Goal: Information Seeking & Learning: Learn about a topic

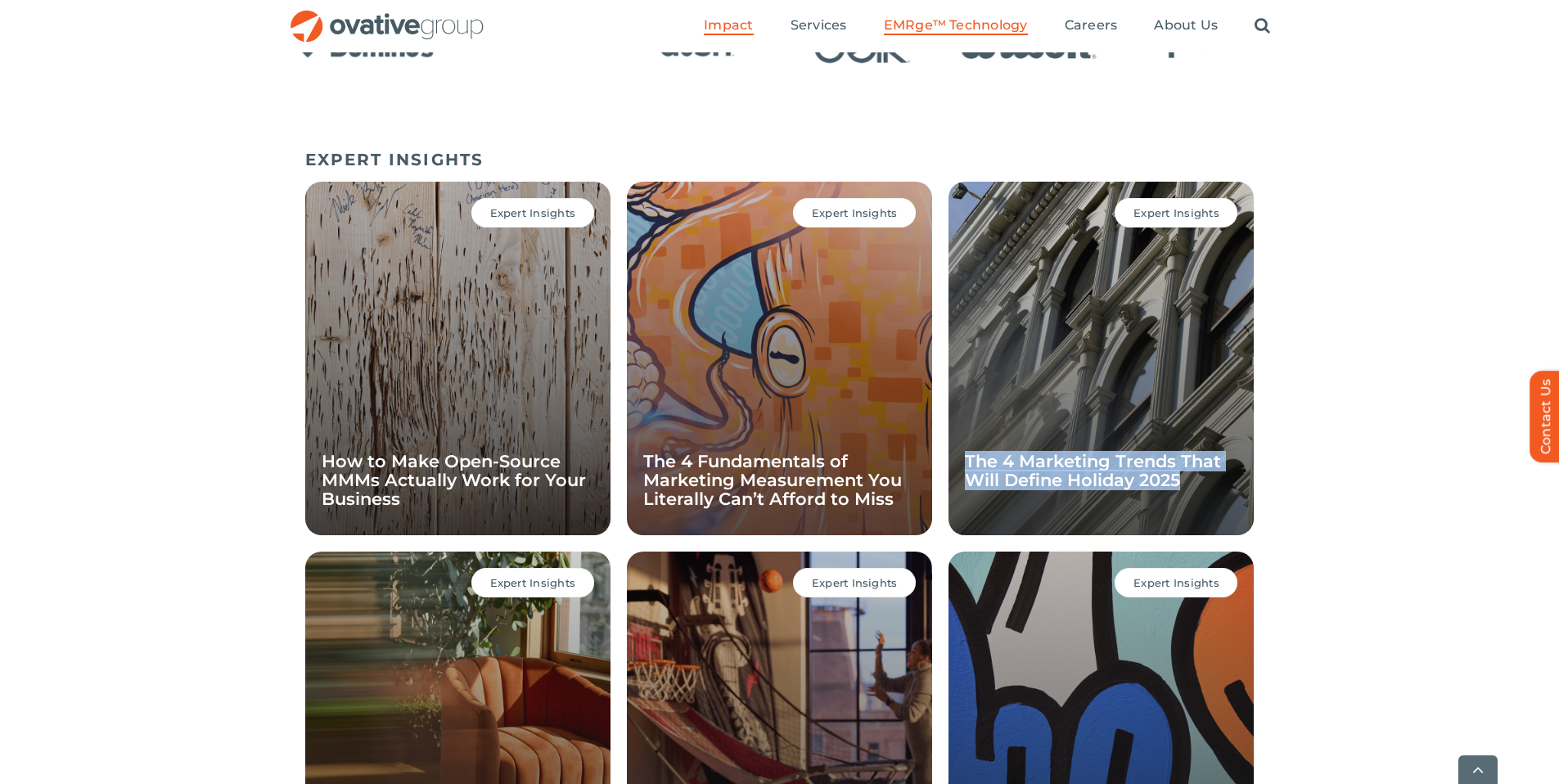
click at [922, 29] on span "EMRge™ Technology" at bounding box center [956, 25] width 144 height 16
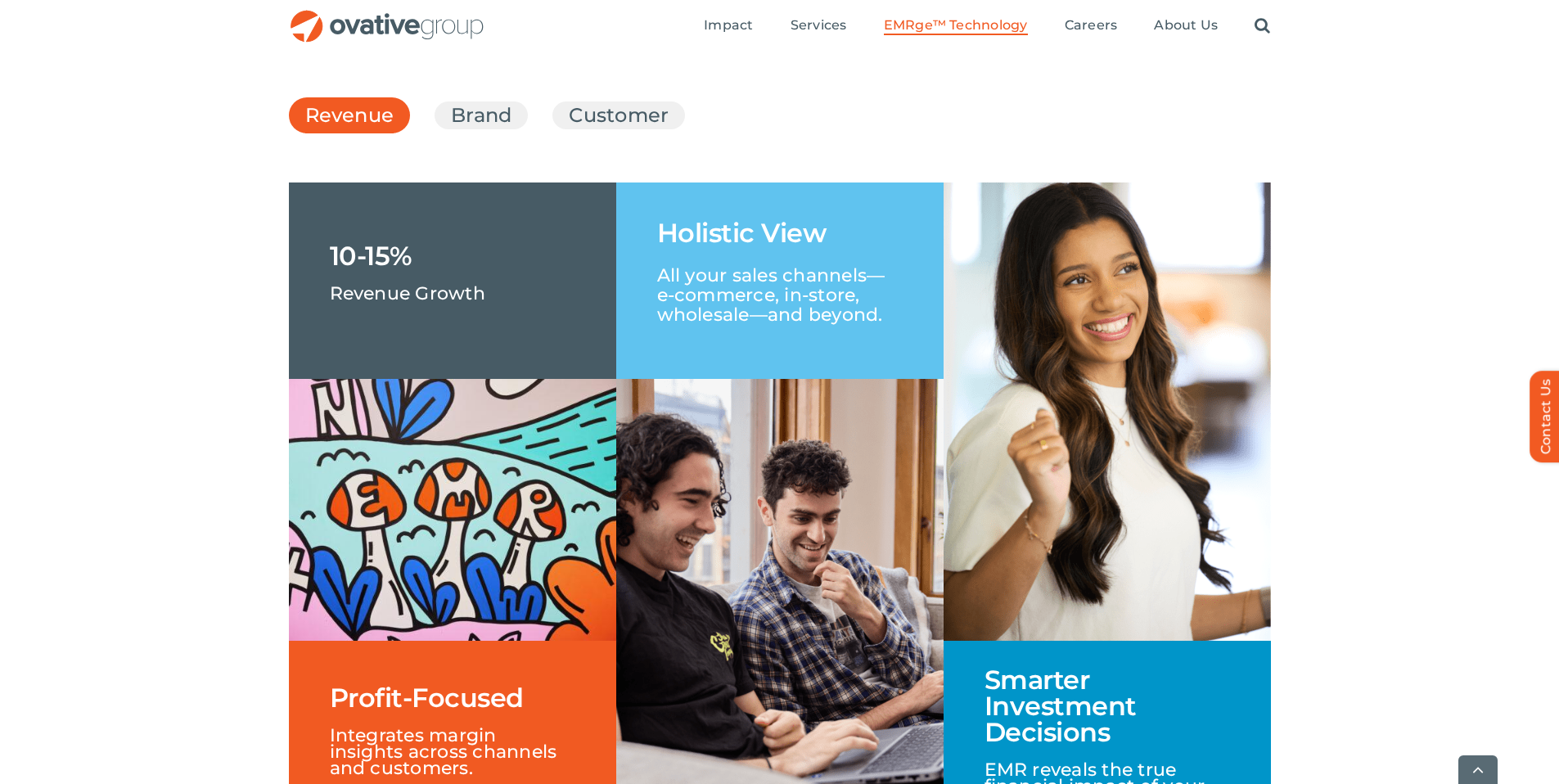
scroll to position [2437, 0]
click at [484, 129] on link "Brand" at bounding box center [481, 114] width 61 height 28
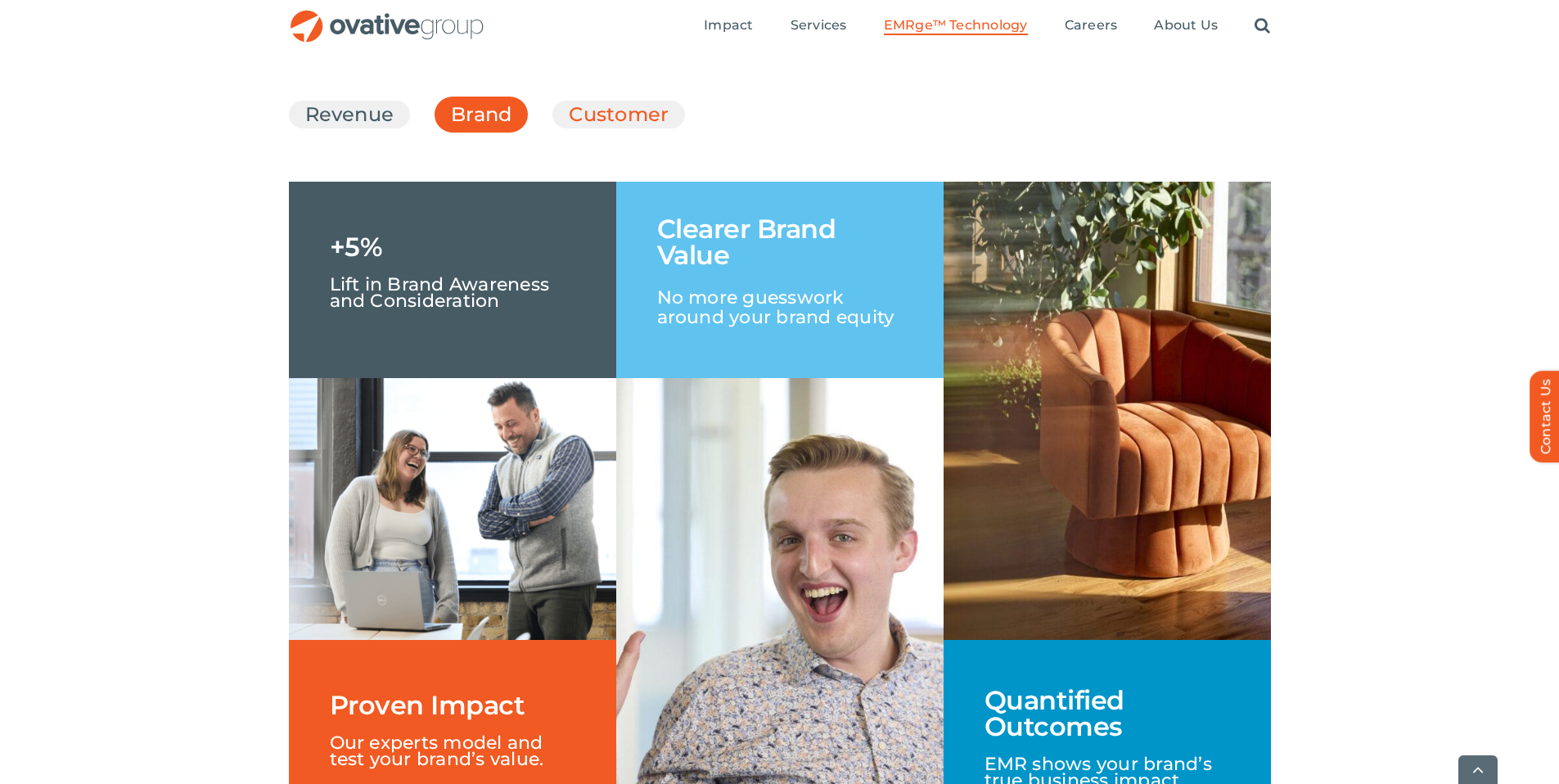
click at [646, 129] on link "Customer" at bounding box center [619, 114] width 100 height 28
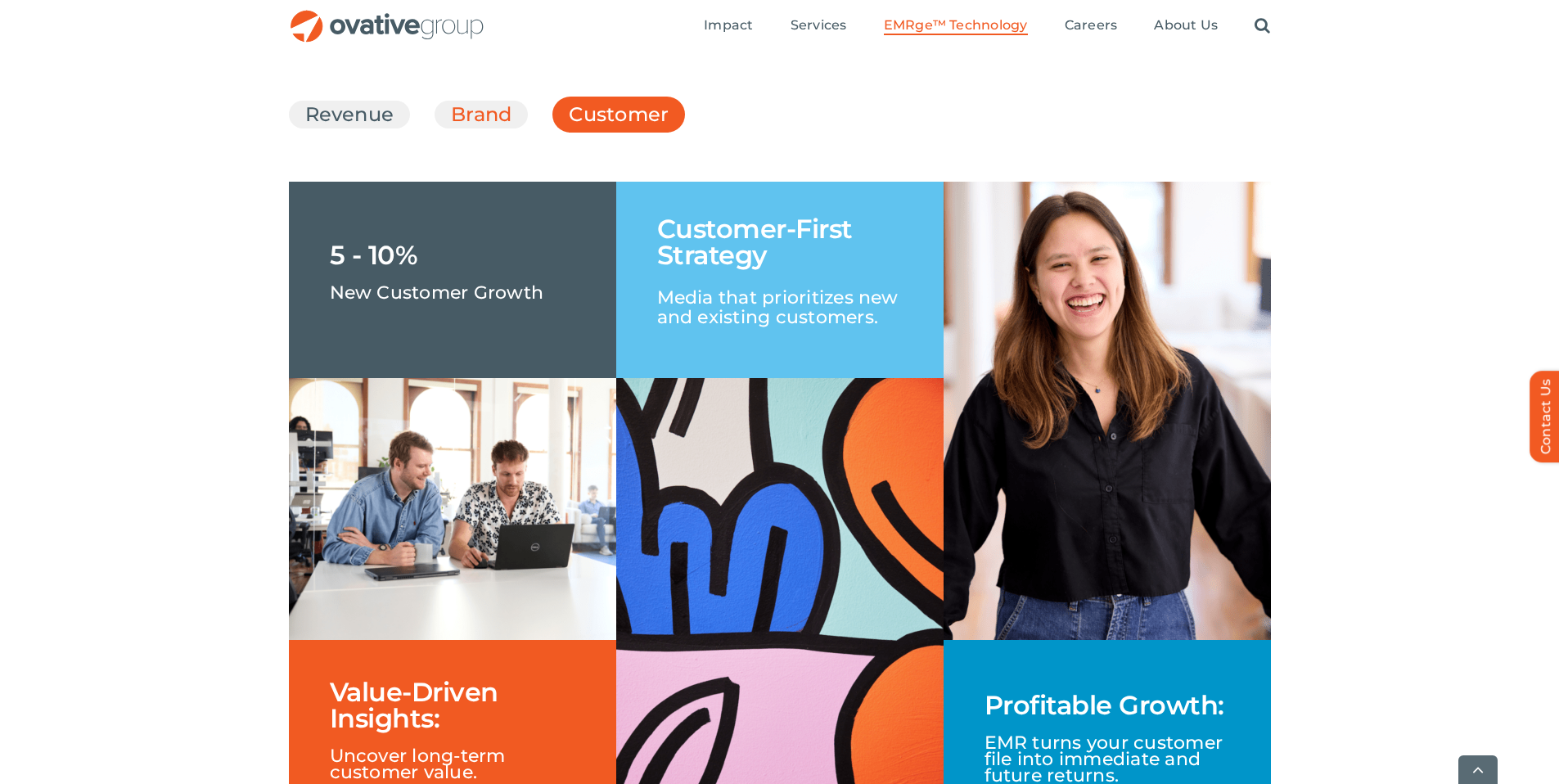
click at [469, 129] on link "Brand" at bounding box center [481, 114] width 61 height 28
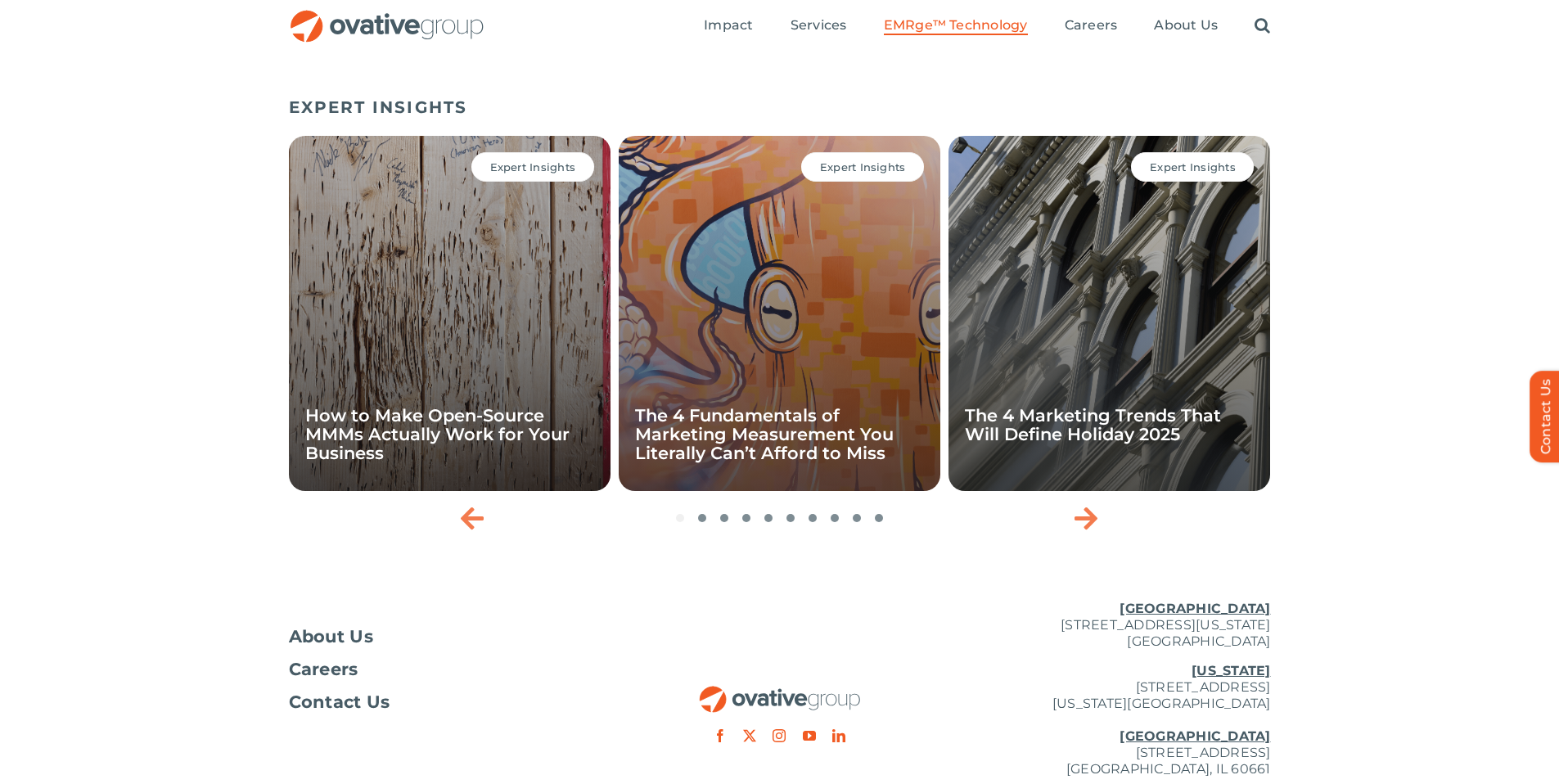
scroll to position [5311, 0]
drag, startPoint x: 510, startPoint y: 156, endPoint x: 285, endPoint y: 164, distance: 225.1
click at [285, 164] on div "EXPERT INSIGHTS Expert Insights How to Make Open-Source MMMs Actually Work for …" at bounding box center [780, 302] width 1559 height 474
copy h5 "EXPERT INSIGHTS"
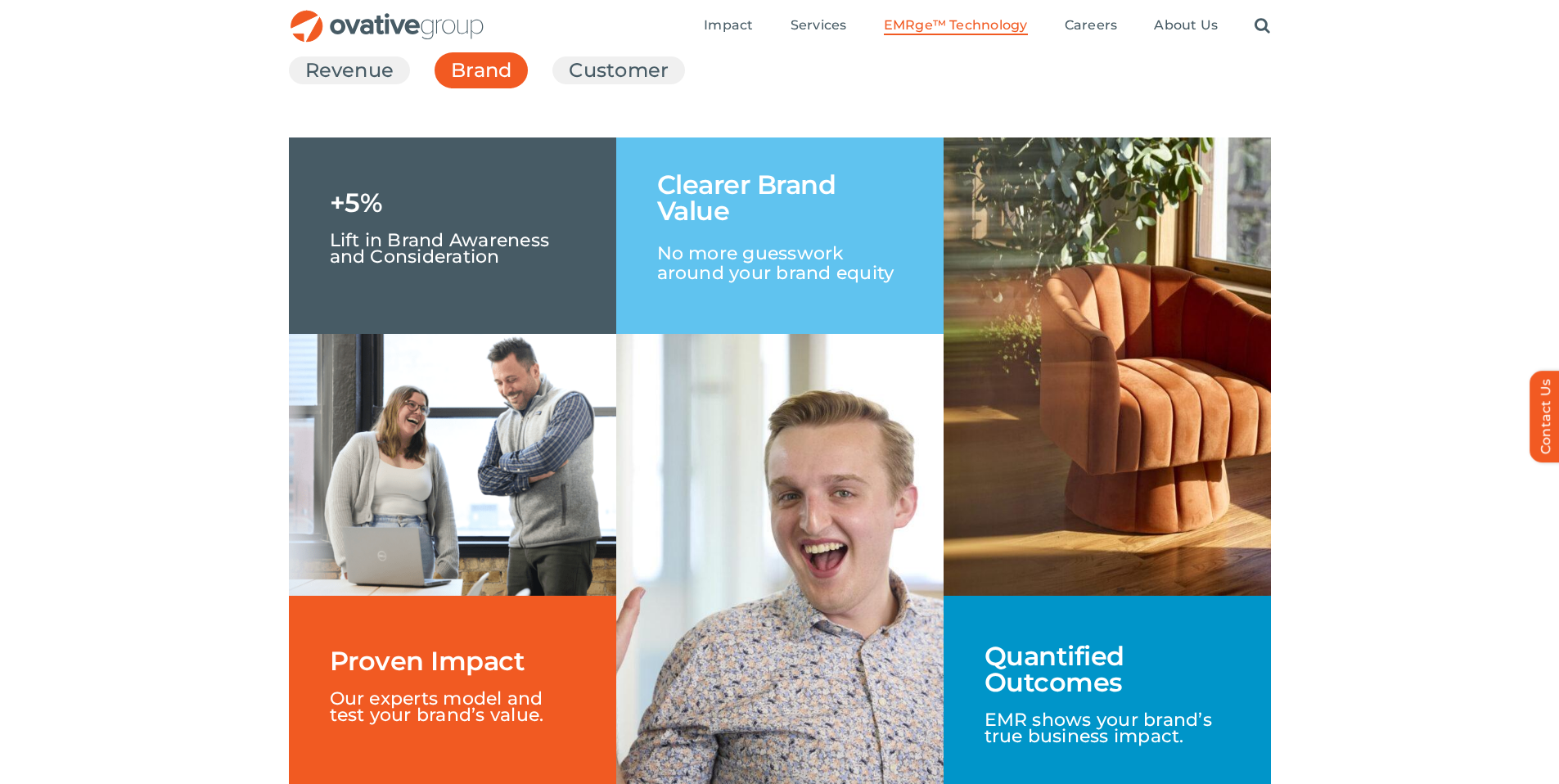
scroll to position [2480, 0]
click at [600, 86] on link "Customer" at bounding box center [619, 71] width 100 height 28
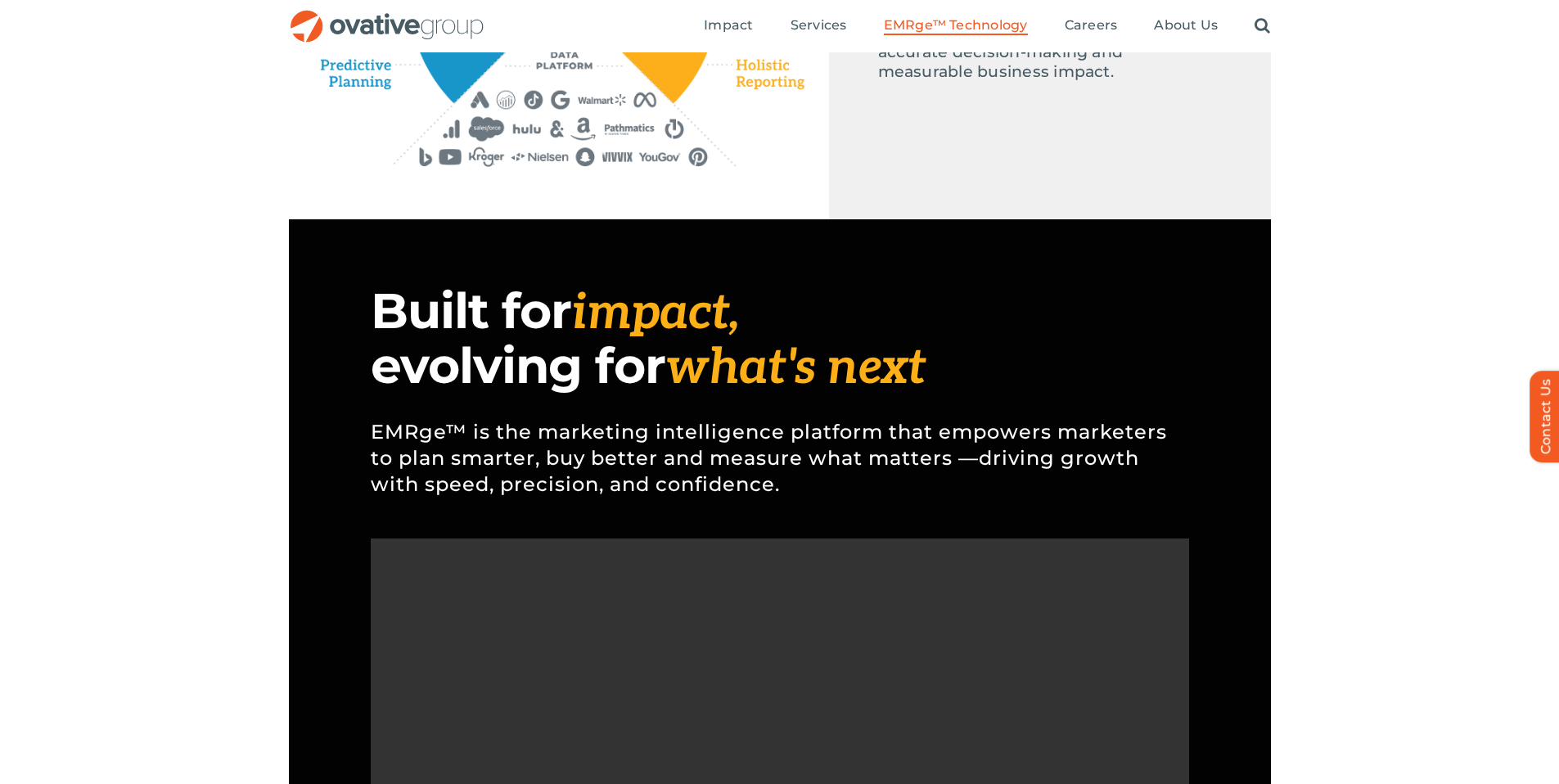
scroll to position [1092, 0]
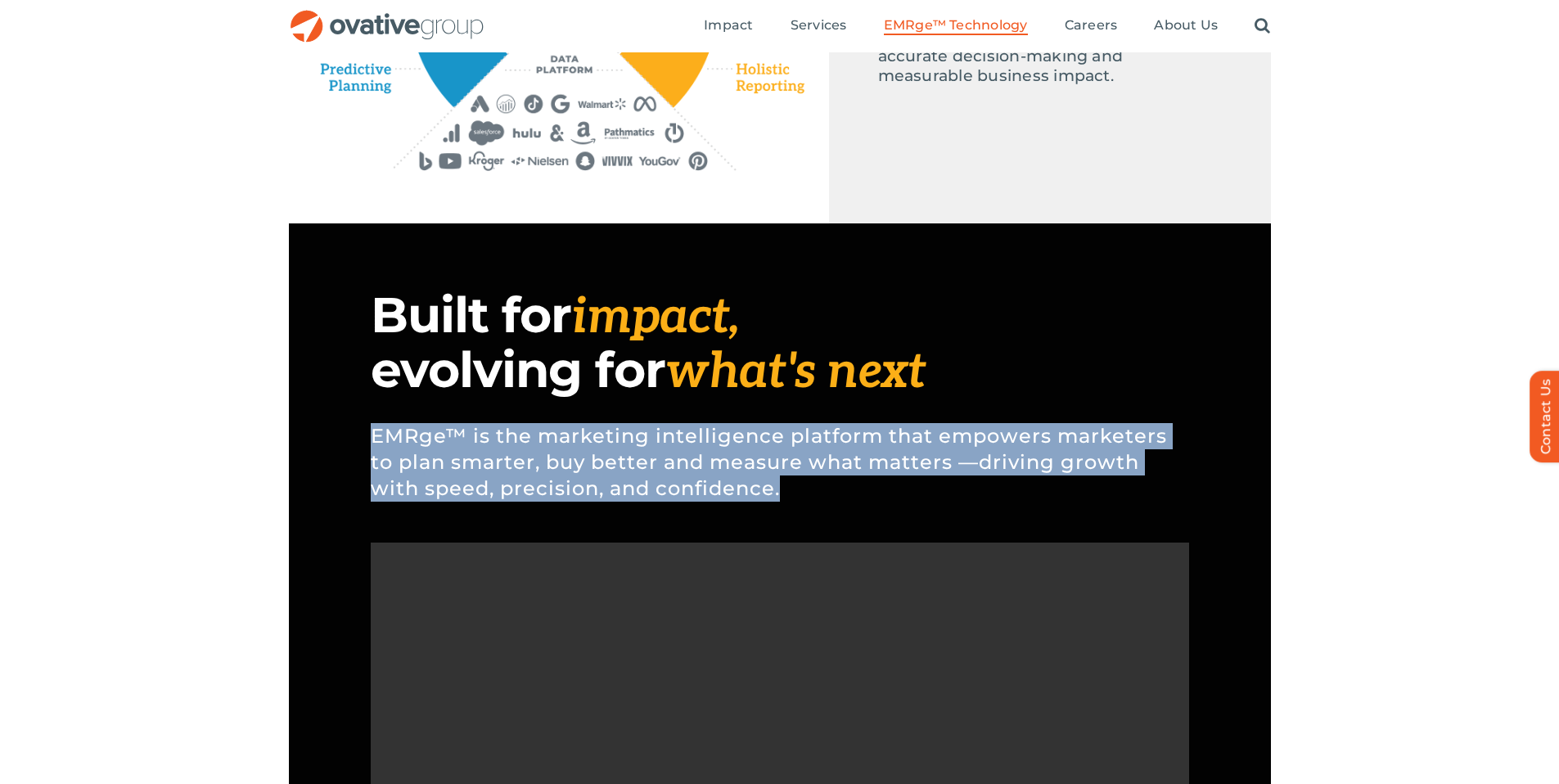
drag, startPoint x: 781, startPoint y: 488, endPoint x: 364, endPoint y: 442, distance: 419.5
click at [364, 442] on div "Built for impact, evolving for what's next EMRge™ is the marketing intelligence…" at bounding box center [780, 624] width 982 height 802
copy p "EMRge™ is the marketing intelligence platform that empowers marketers to plan s…"
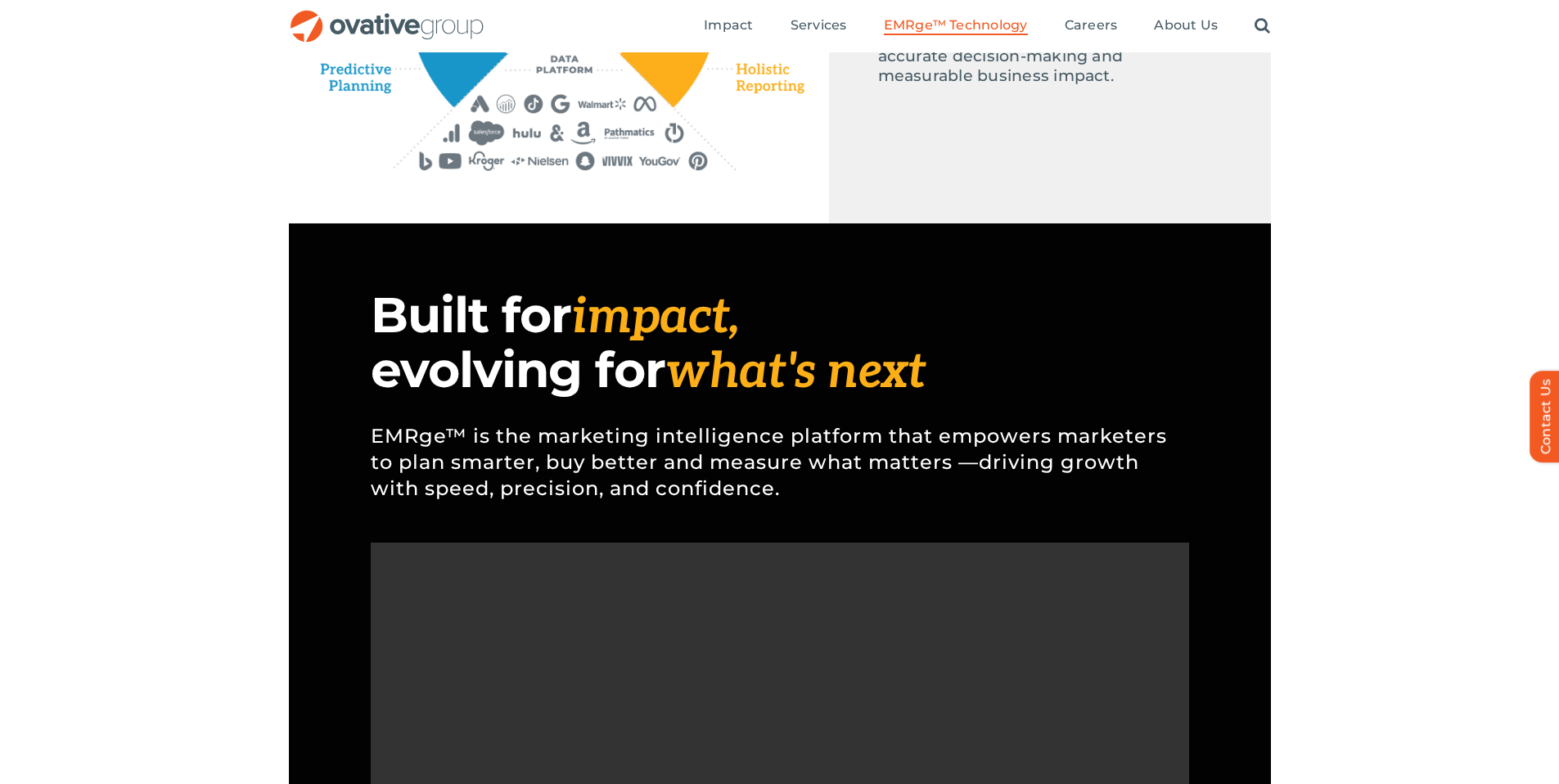
click at [1300, 383] on div "Emerge-asset EMRge™ Technology Six connected capabilities. One powerful solutio…" at bounding box center [780, 412] width 1559 height 1359
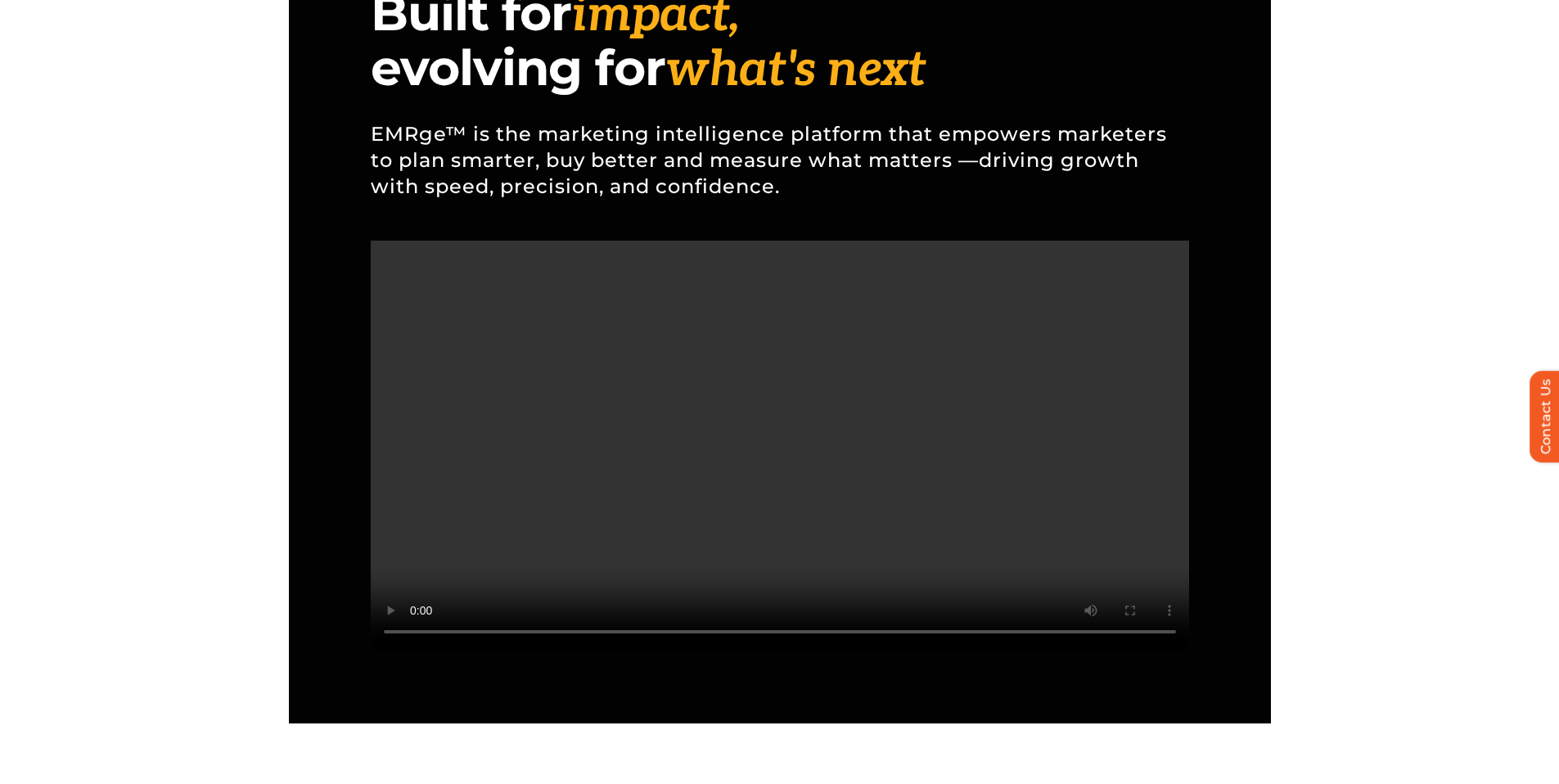
scroll to position [0, 0]
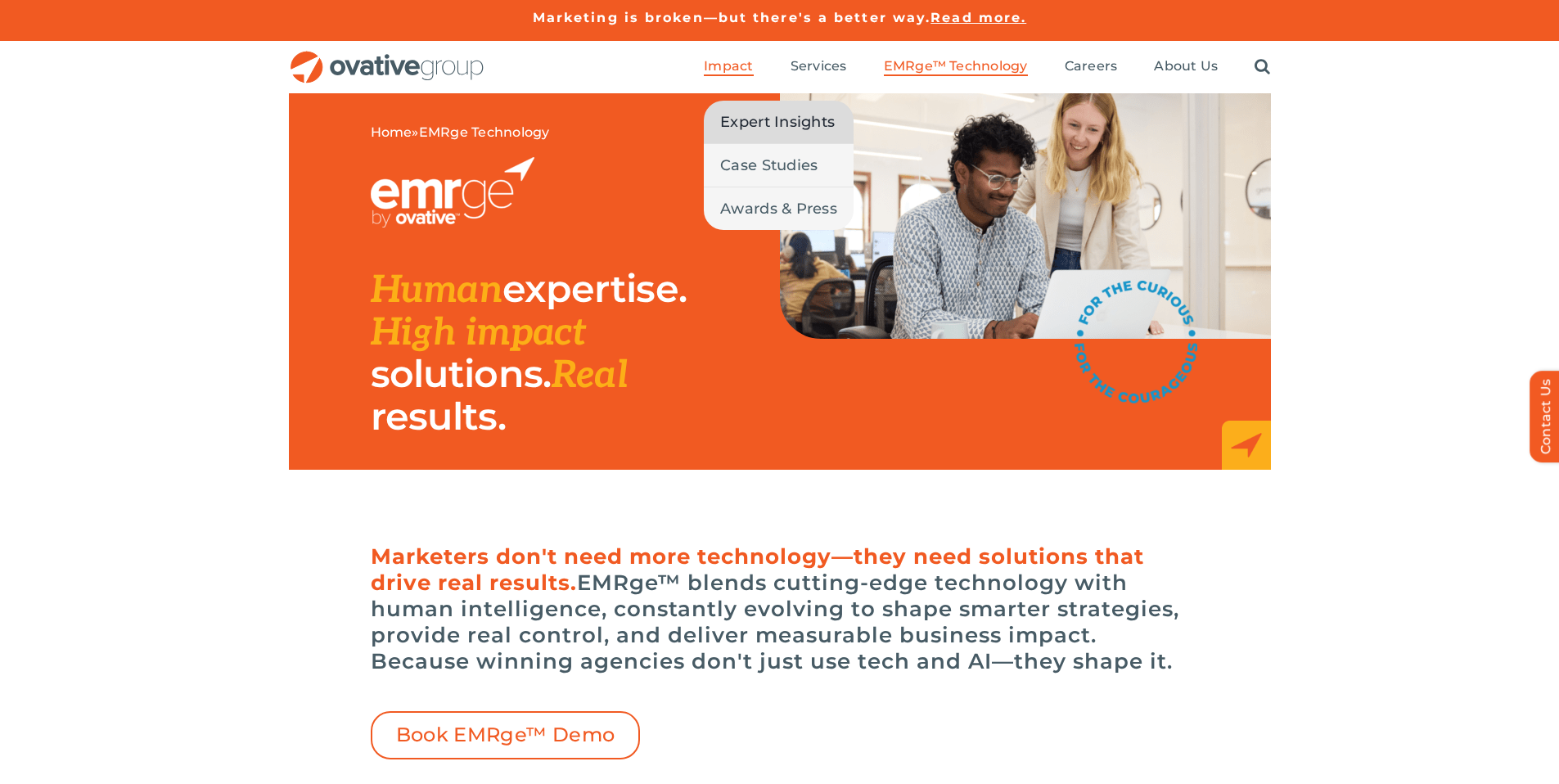
click at [755, 120] on span "Expert Insights" at bounding box center [777, 122] width 114 height 23
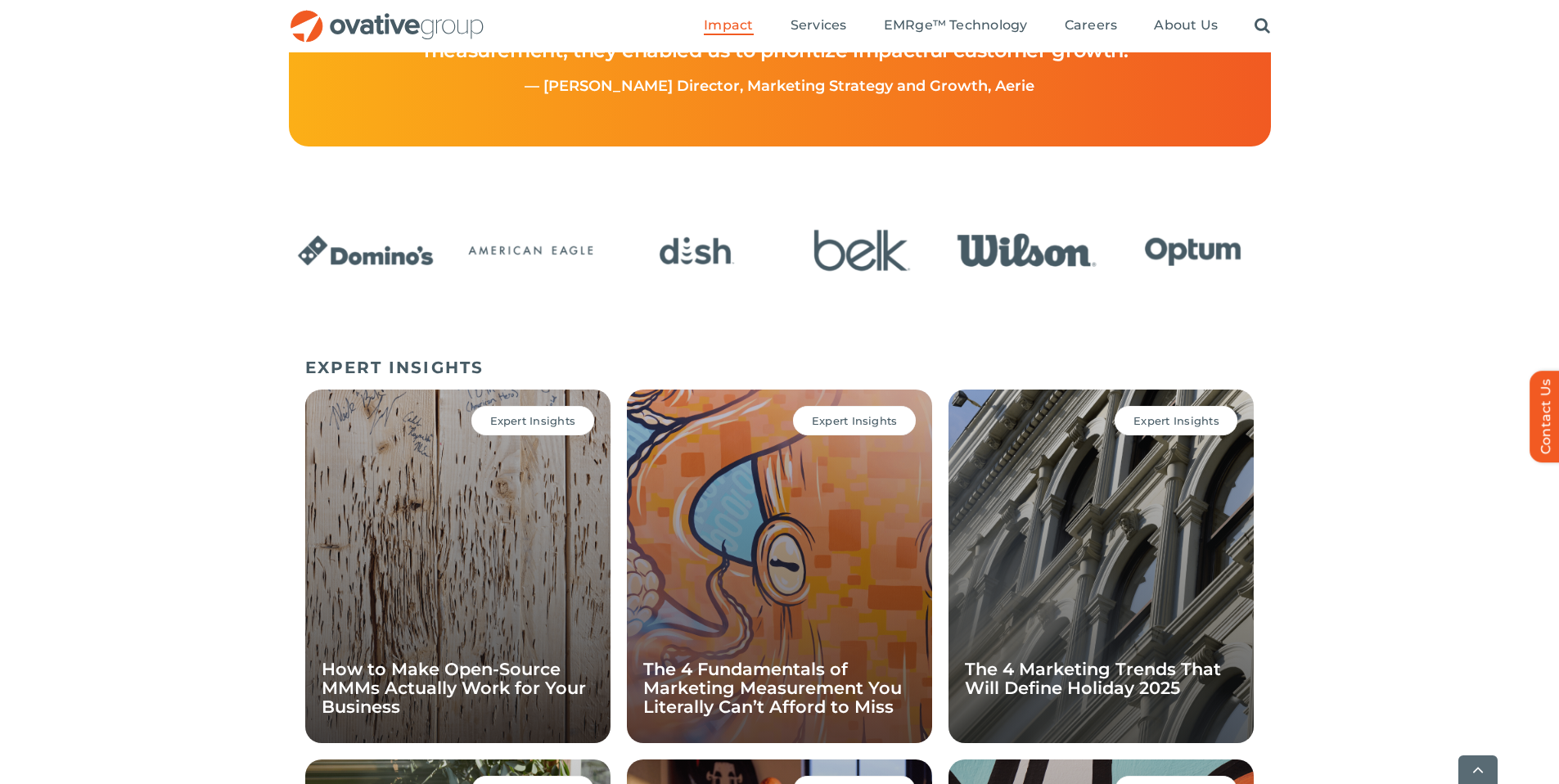
scroll to position [1534, 0]
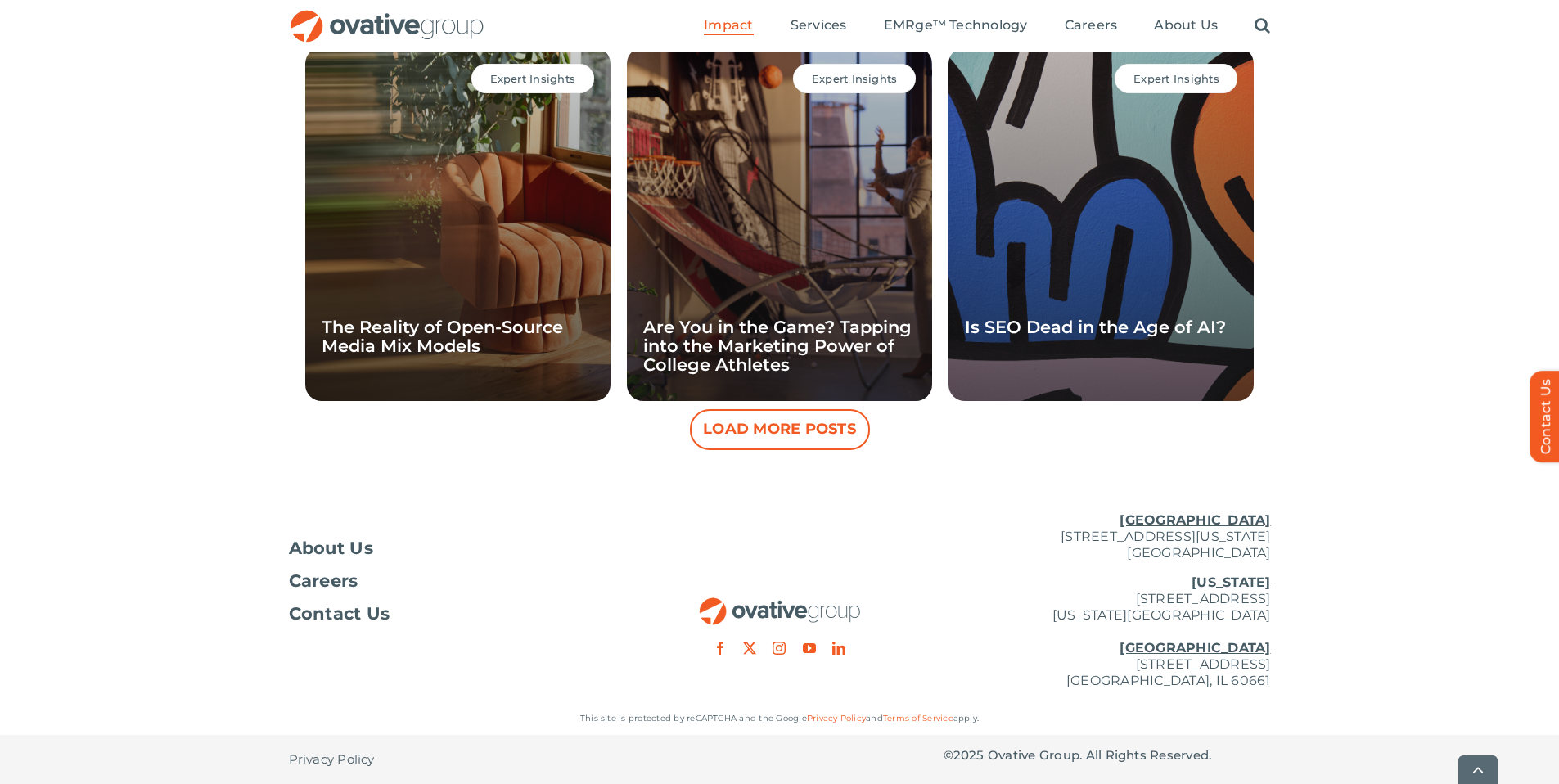
click at [746, 412] on button "Load More Posts" at bounding box center [780, 429] width 180 height 41
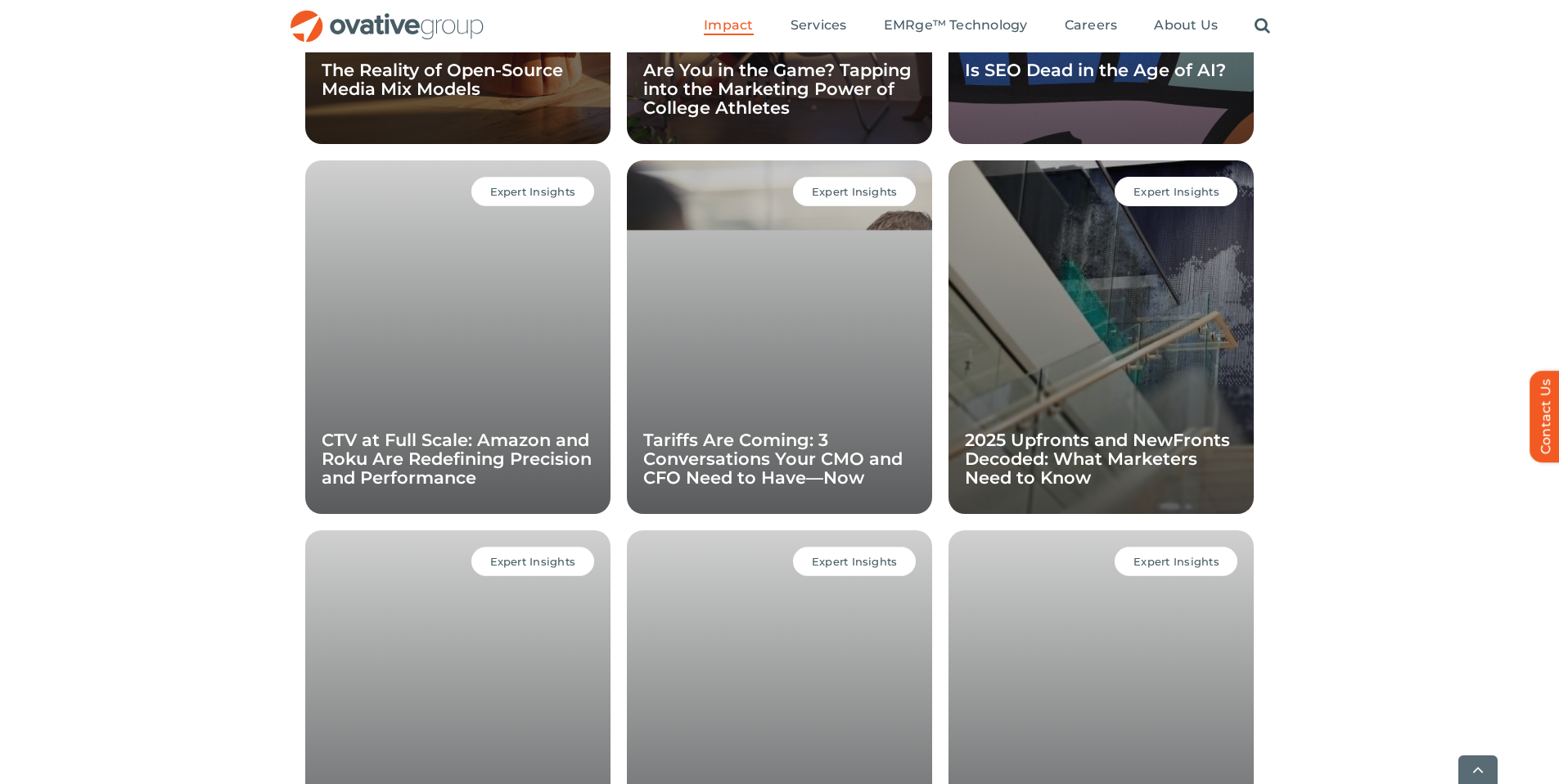
scroll to position [2070, 0]
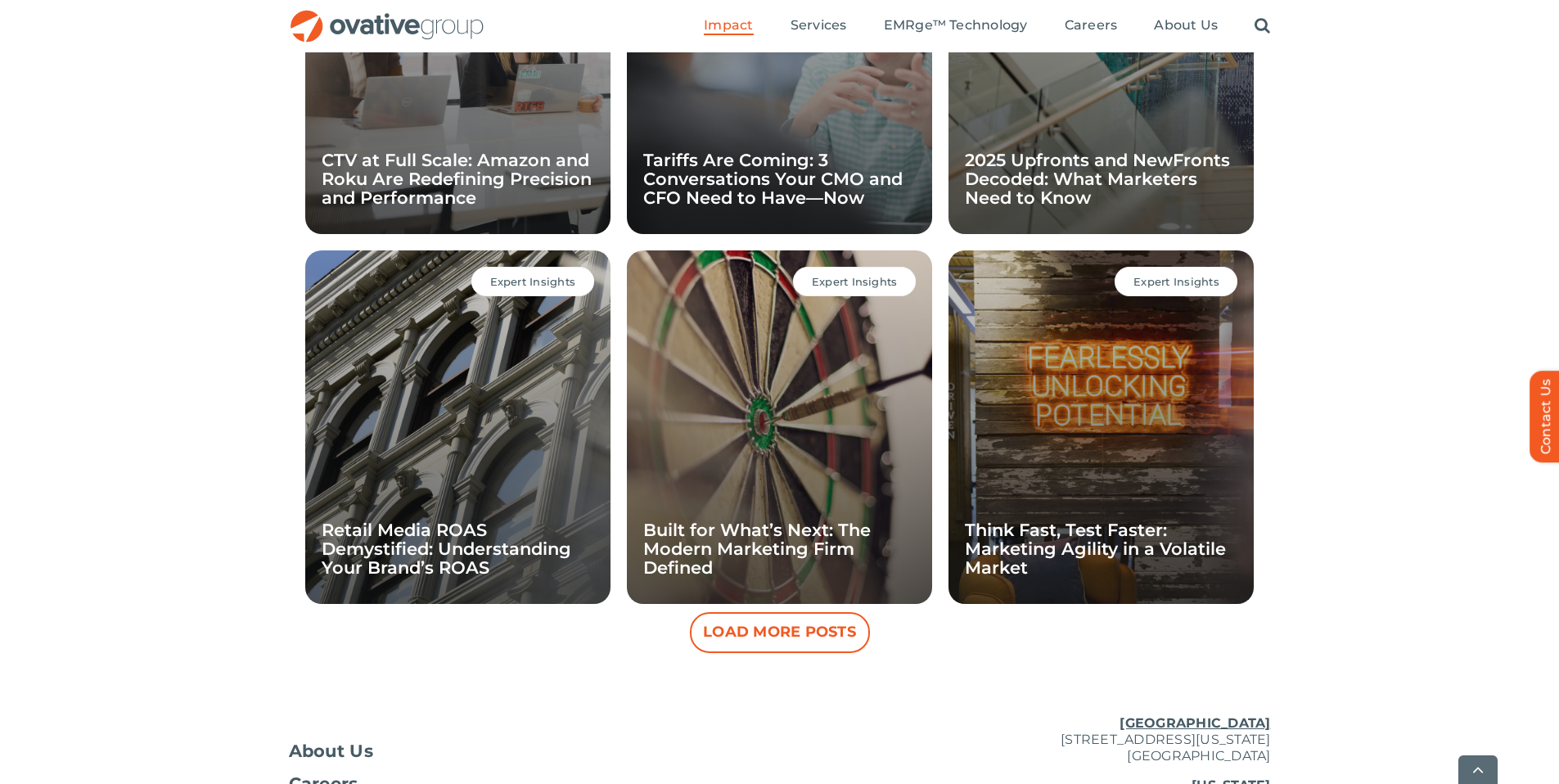
click at [786, 627] on button "Load More Posts" at bounding box center [780, 632] width 180 height 41
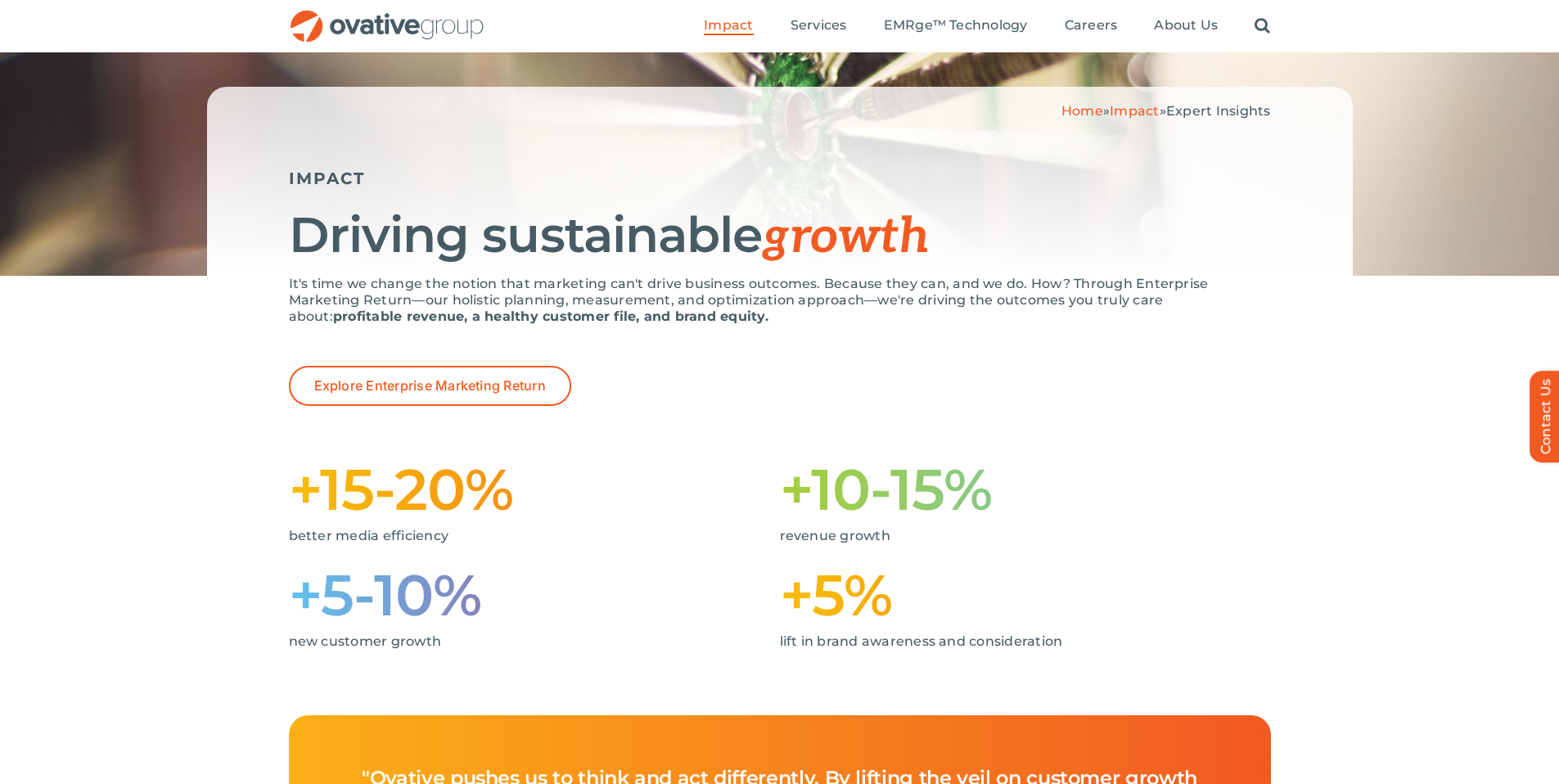
scroll to position [0, 0]
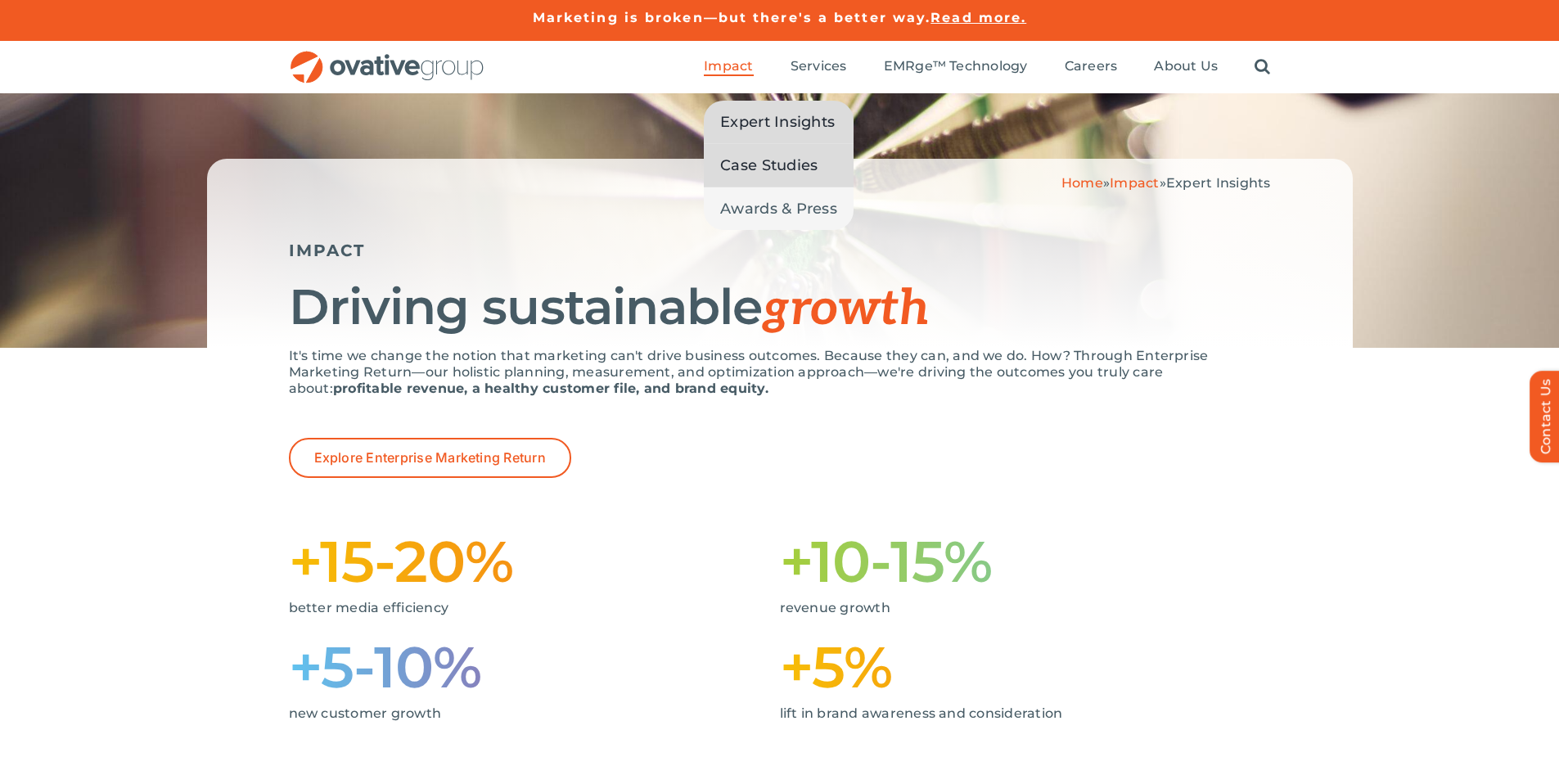
click at [796, 160] on span "Case Studies" at bounding box center [768, 165] width 97 height 23
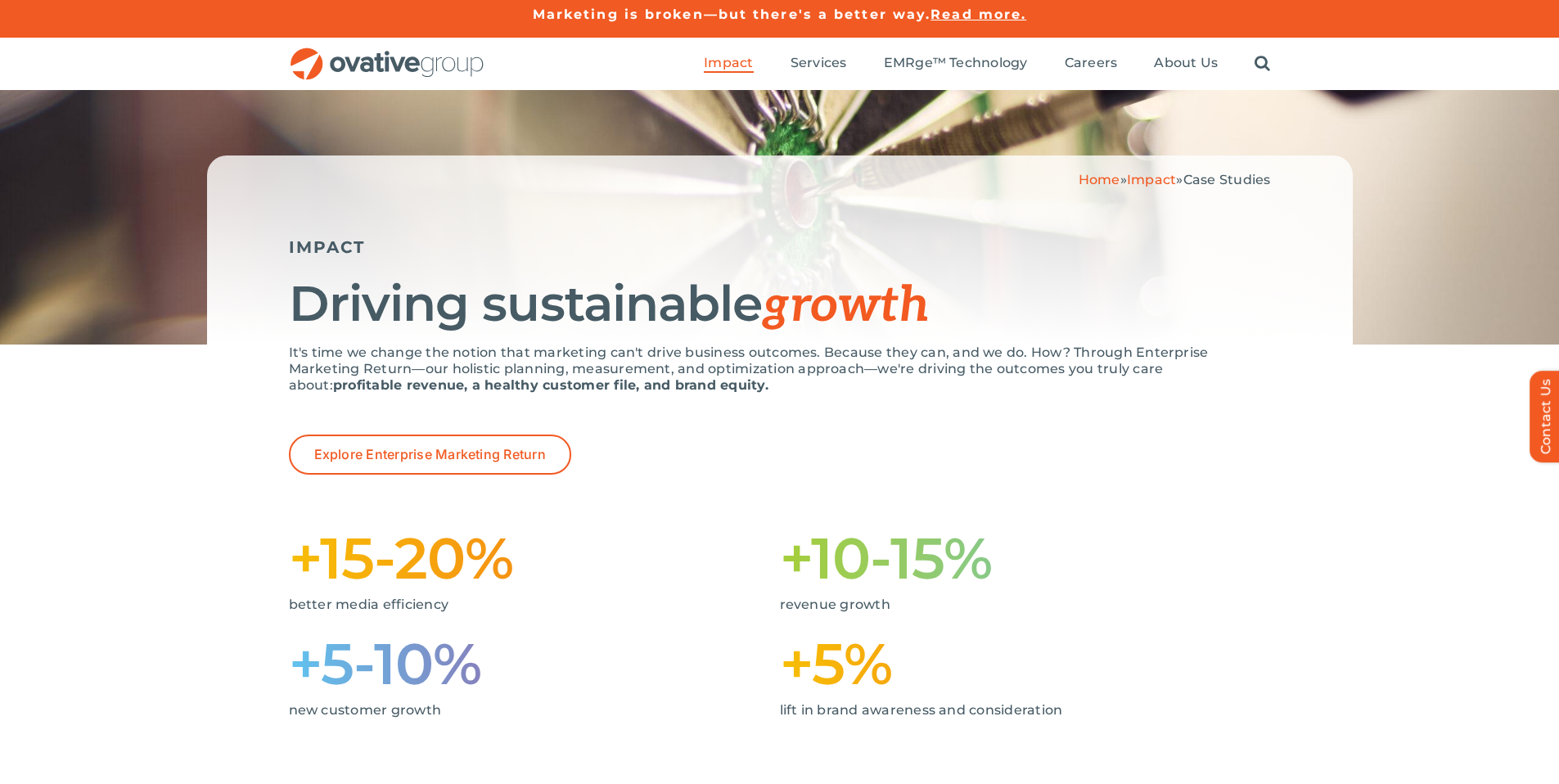
scroll to position [17, 0]
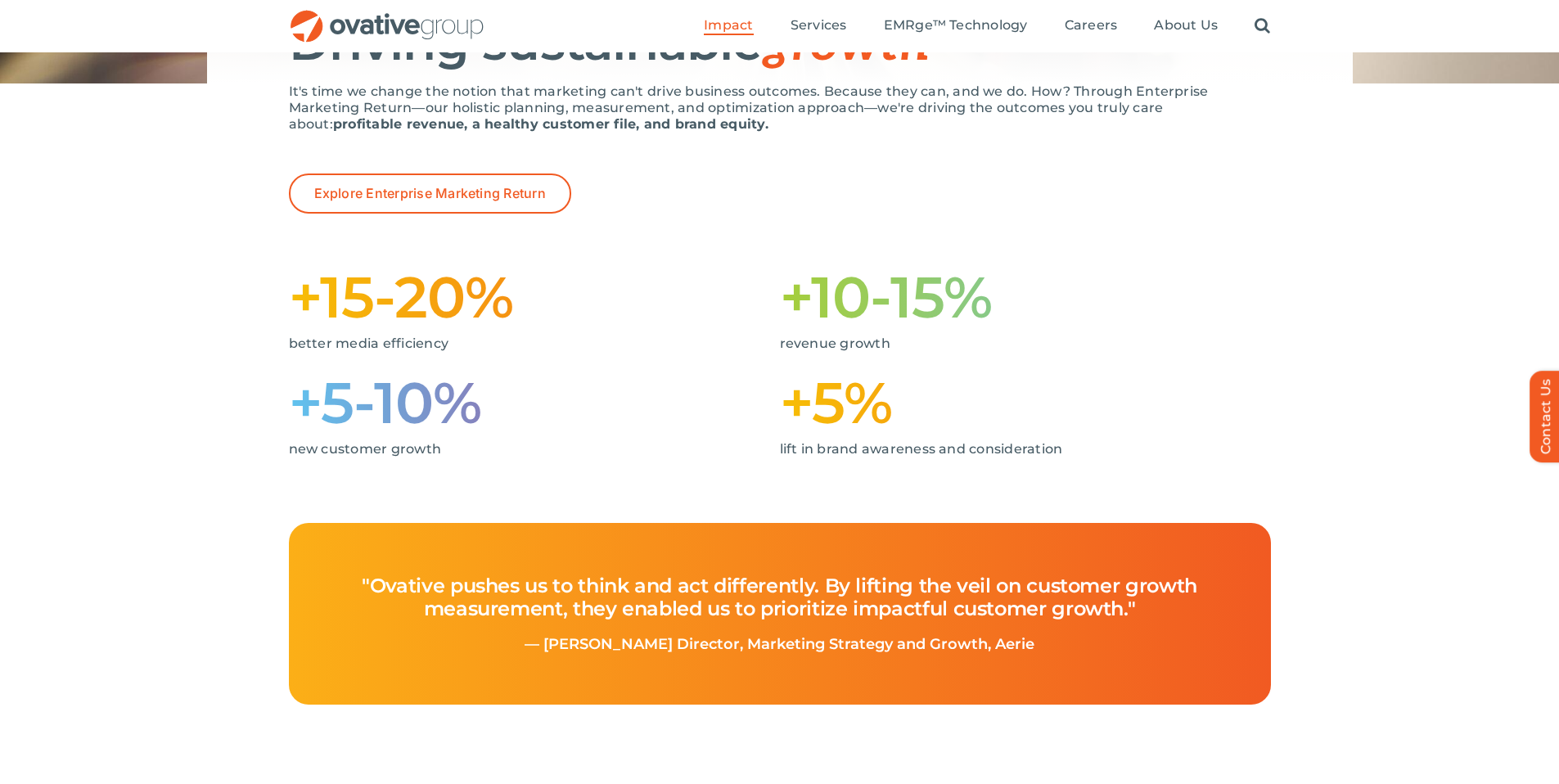
scroll to position [1350, 0]
